Goal: Navigation & Orientation: Find specific page/section

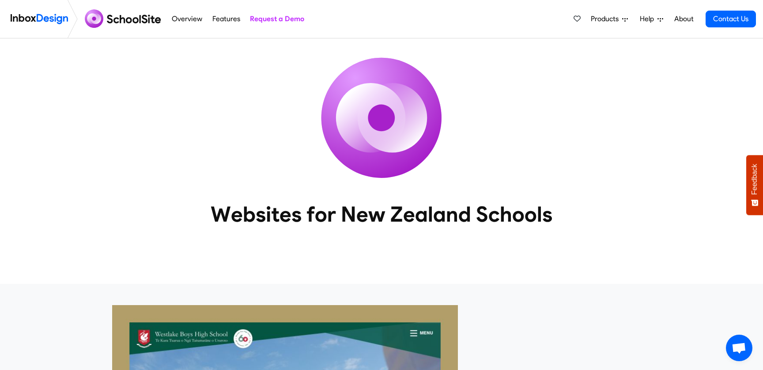
click at [179, 19] on link "Overview" at bounding box center [186, 19] width 35 height 18
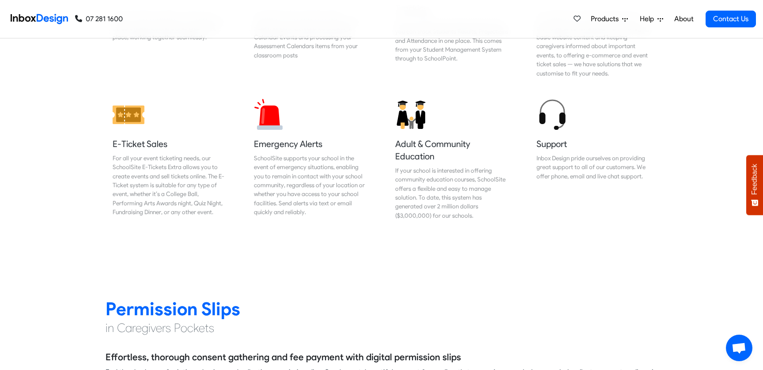
scroll to position [1020, 0]
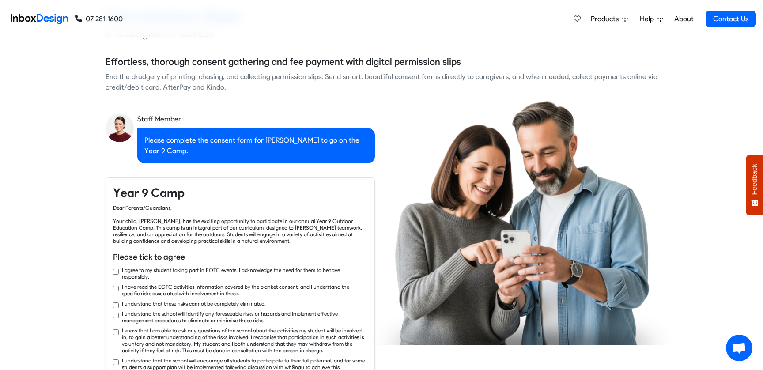
checkbox input "true"
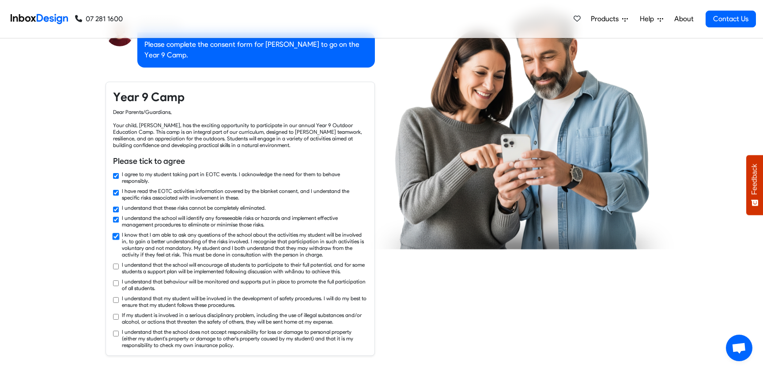
checkbox input "true"
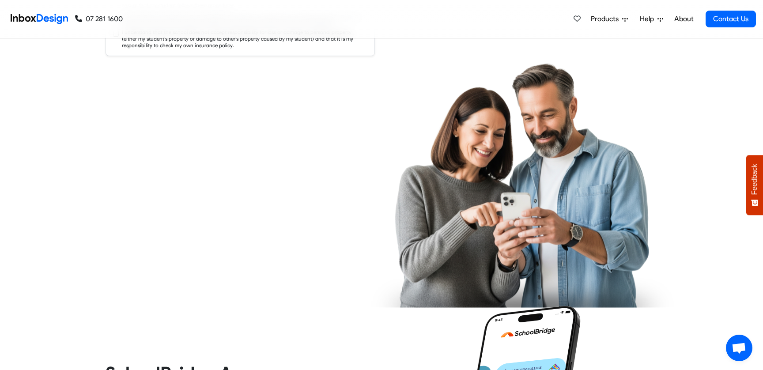
checkbox input "true"
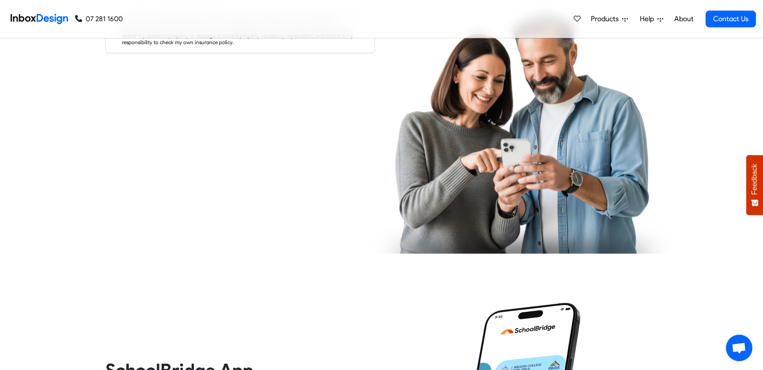
checkbox input "true"
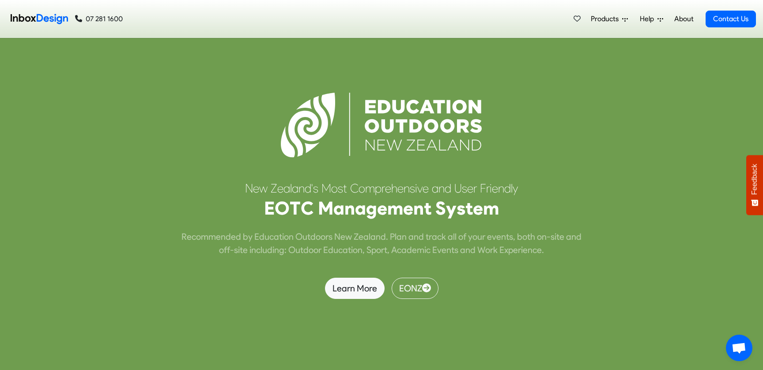
scroll to position [3517, 0]
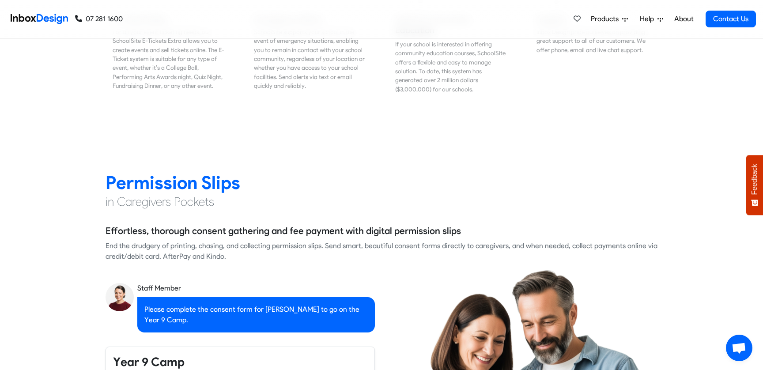
checkbox input "false"
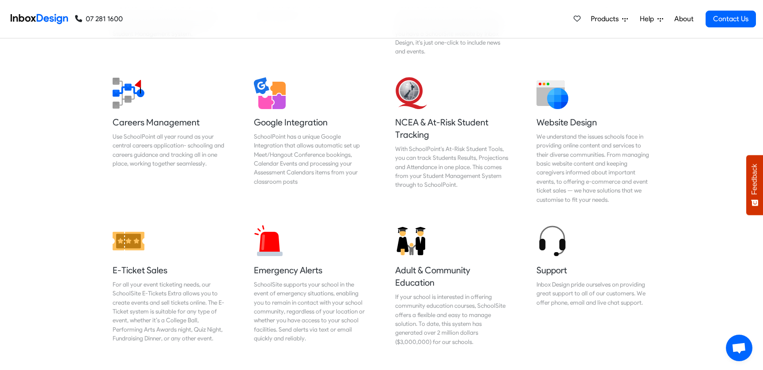
checkbox input "false"
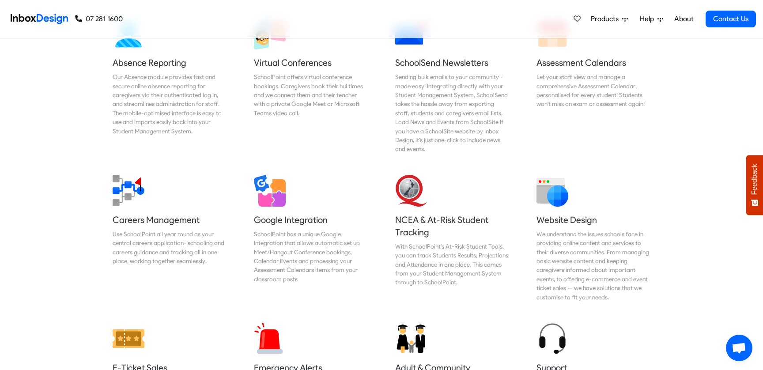
checkbox input "false"
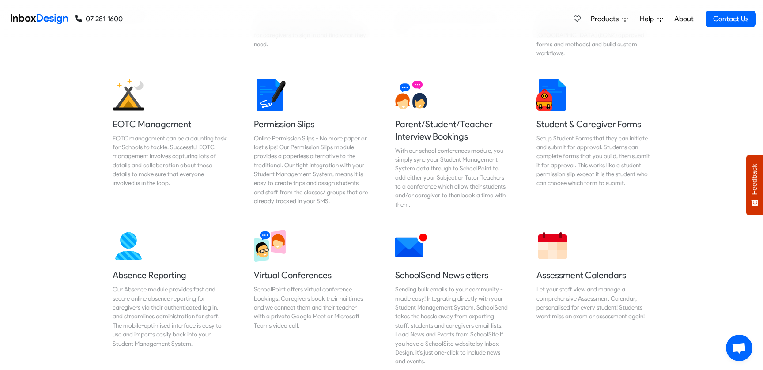
checkbox input "false"
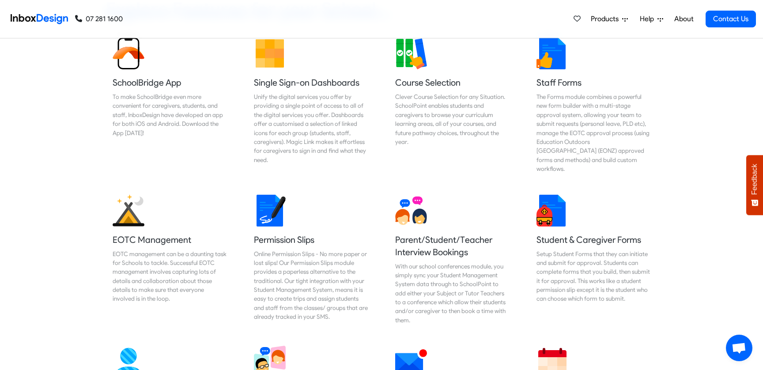
checkbox input "false"
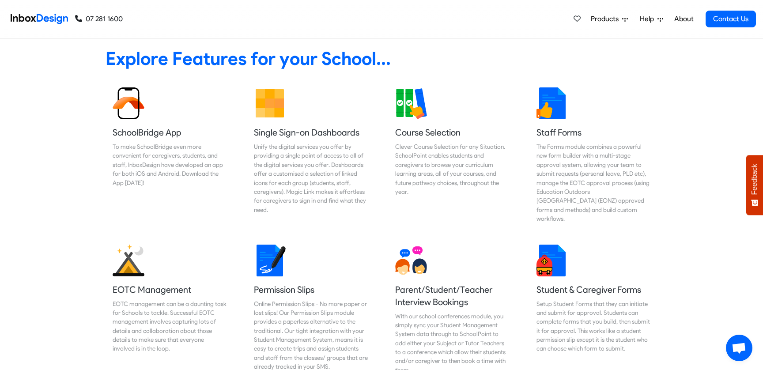
checkbox input "false"
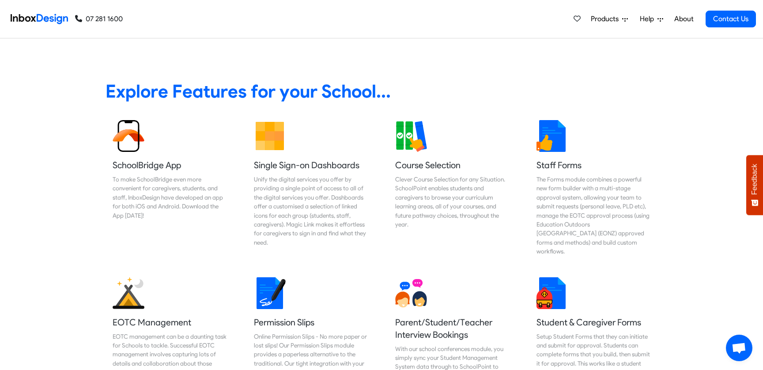
checkbox input "false"
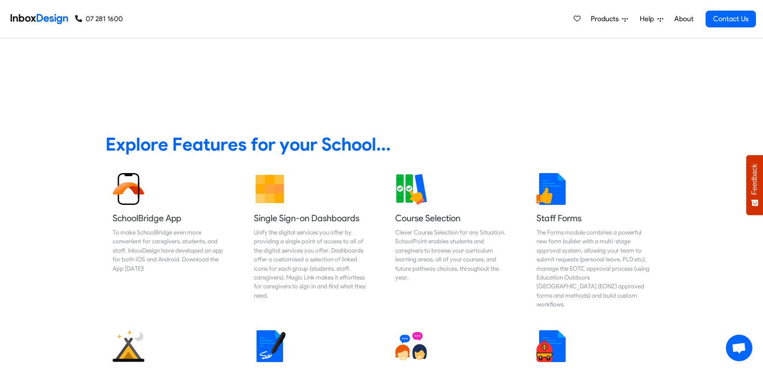
scroll to position [0, 0]
